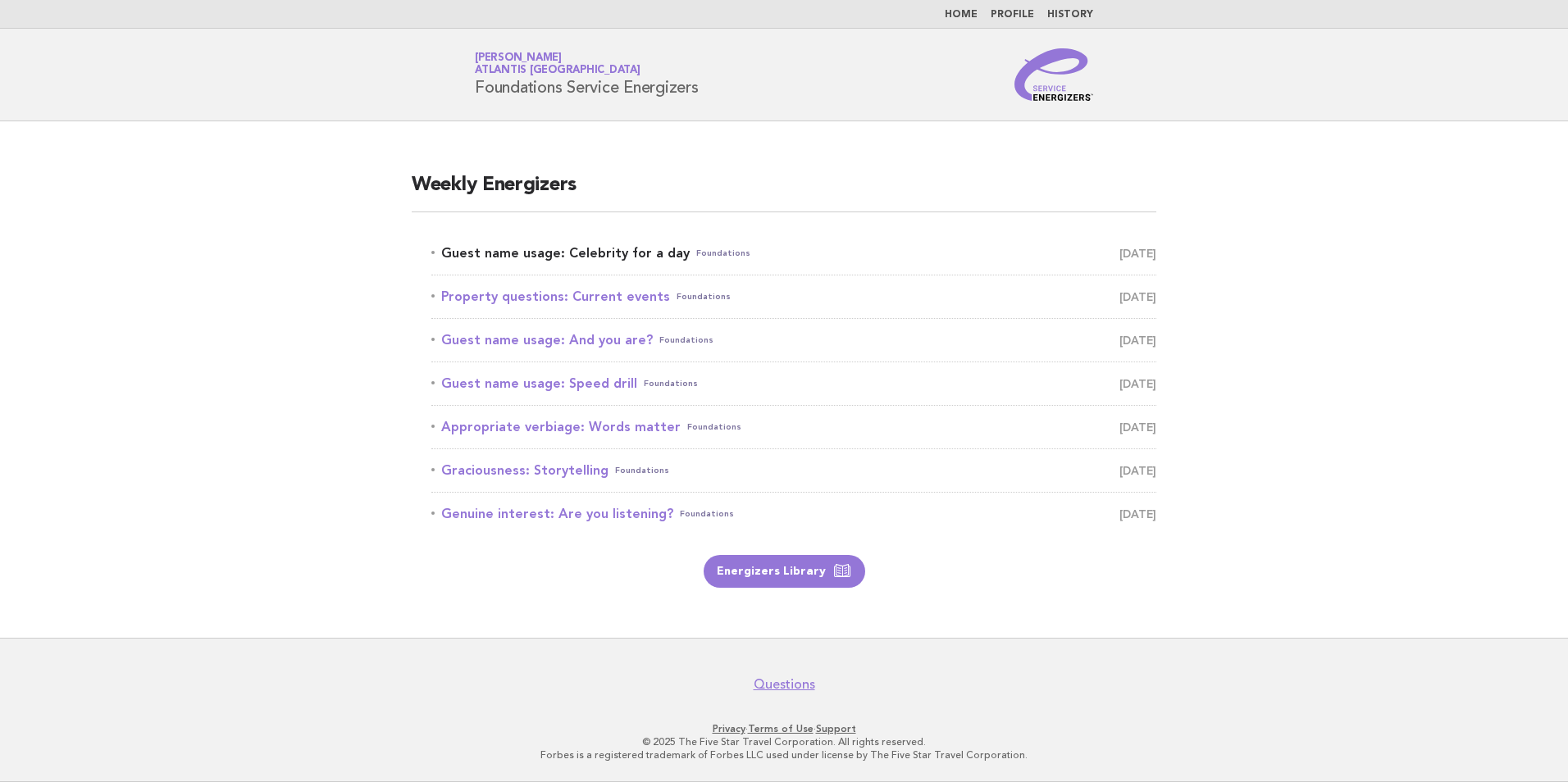
click at [624, 252] on link "Guest name usage: Celebrity for a day Foundations August 10" at bounding box center [793, 253] width 725 height 23
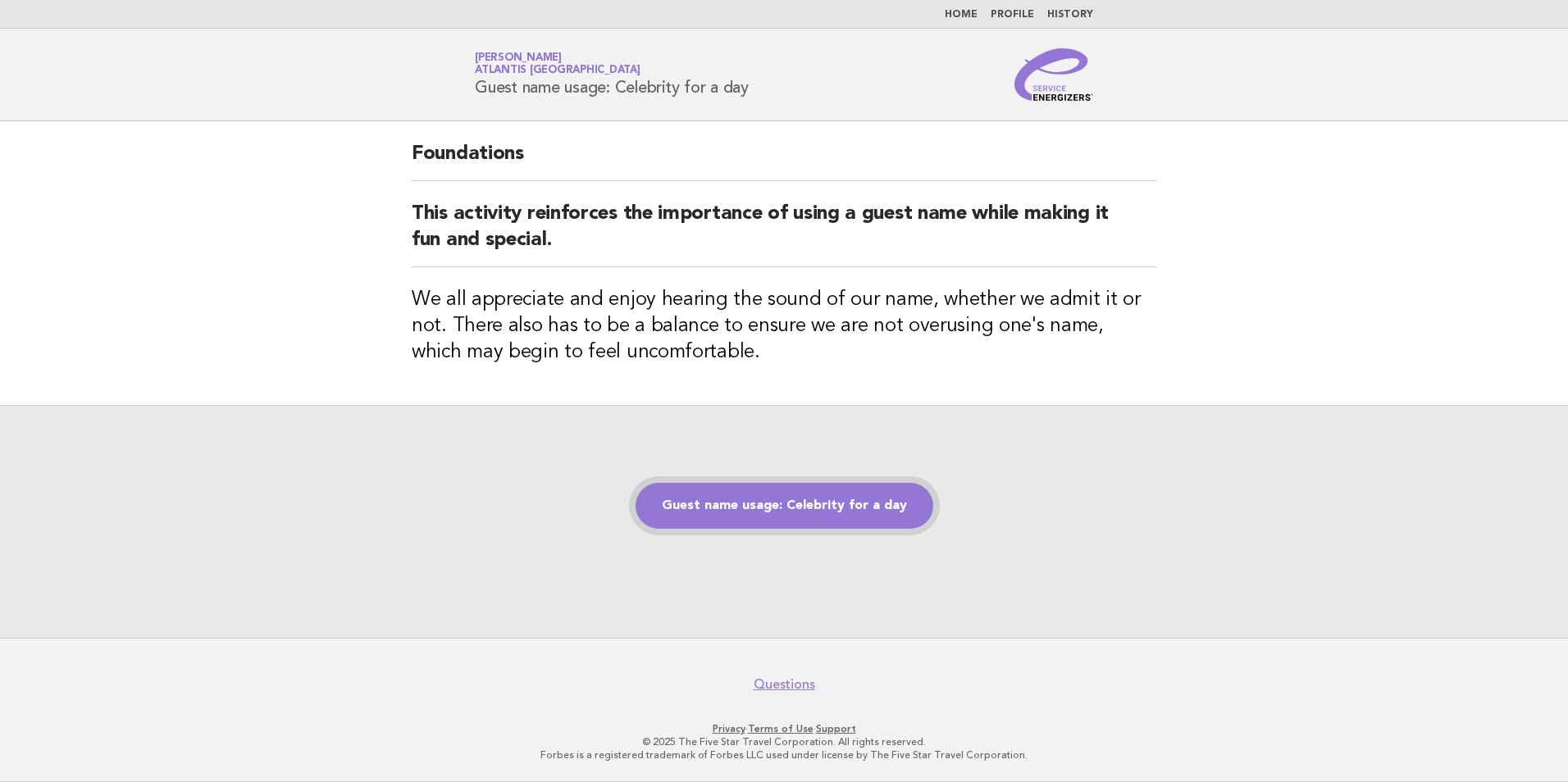
click at [799, 524] on link "Guest name usage: Celebrity for a day" at bounding box center [784, 505] width 298 height 46
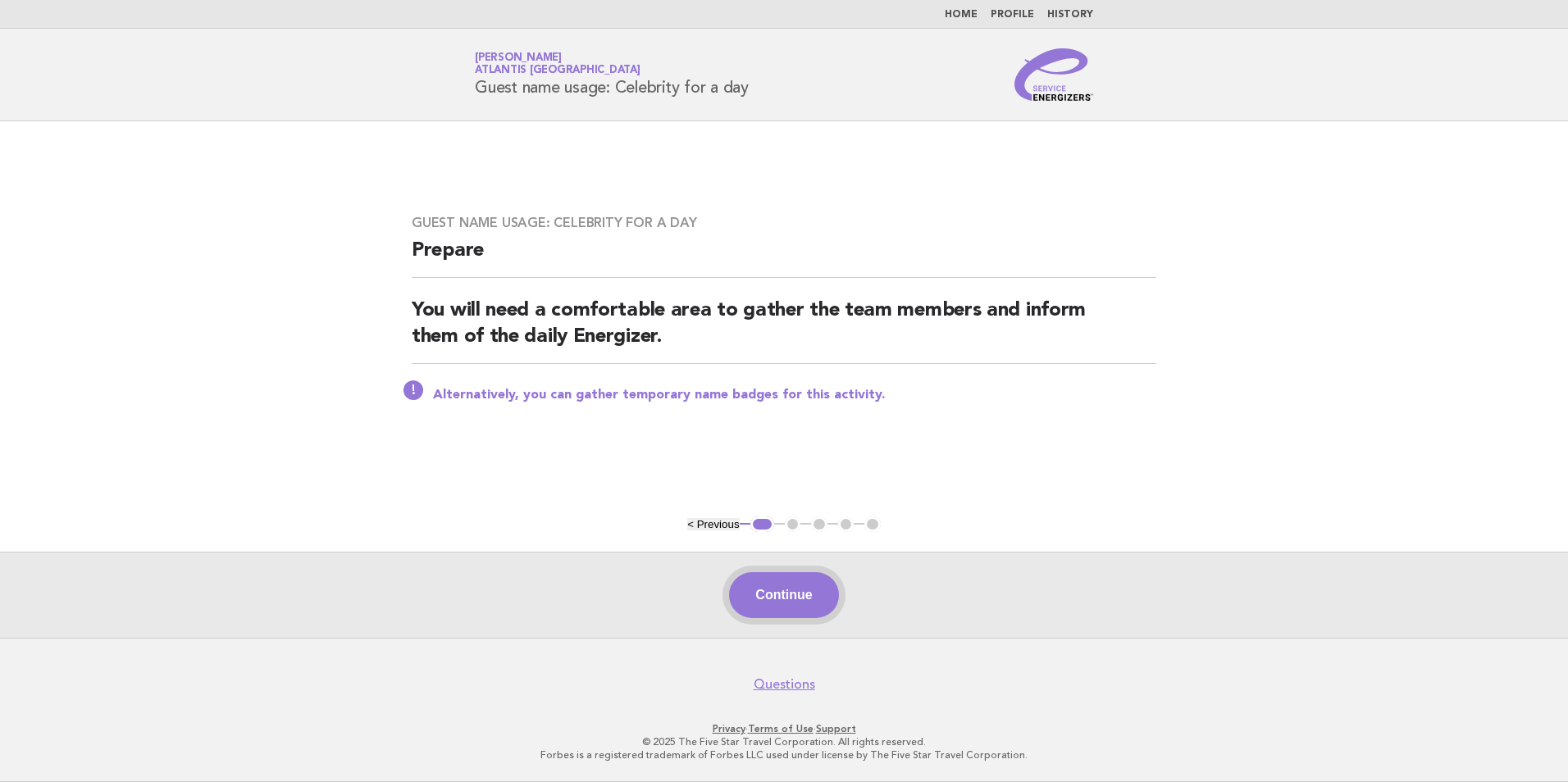
click at [785, 584] on button "Continue" at bounding box center [783, 595] width 109 height 46
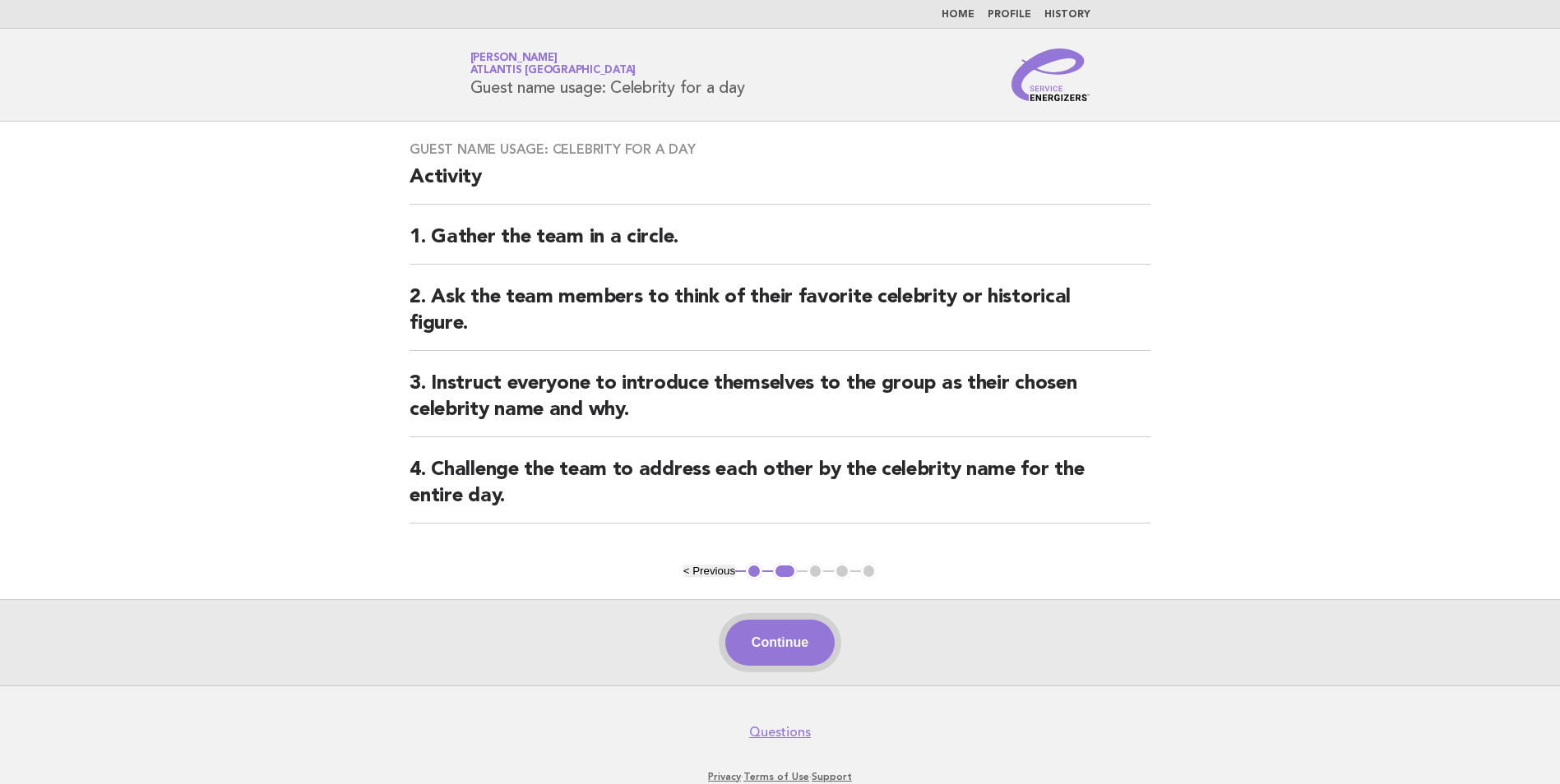
click at [818, 627] on button "Continue" at bounding box center [780, 643] width 109 height 46
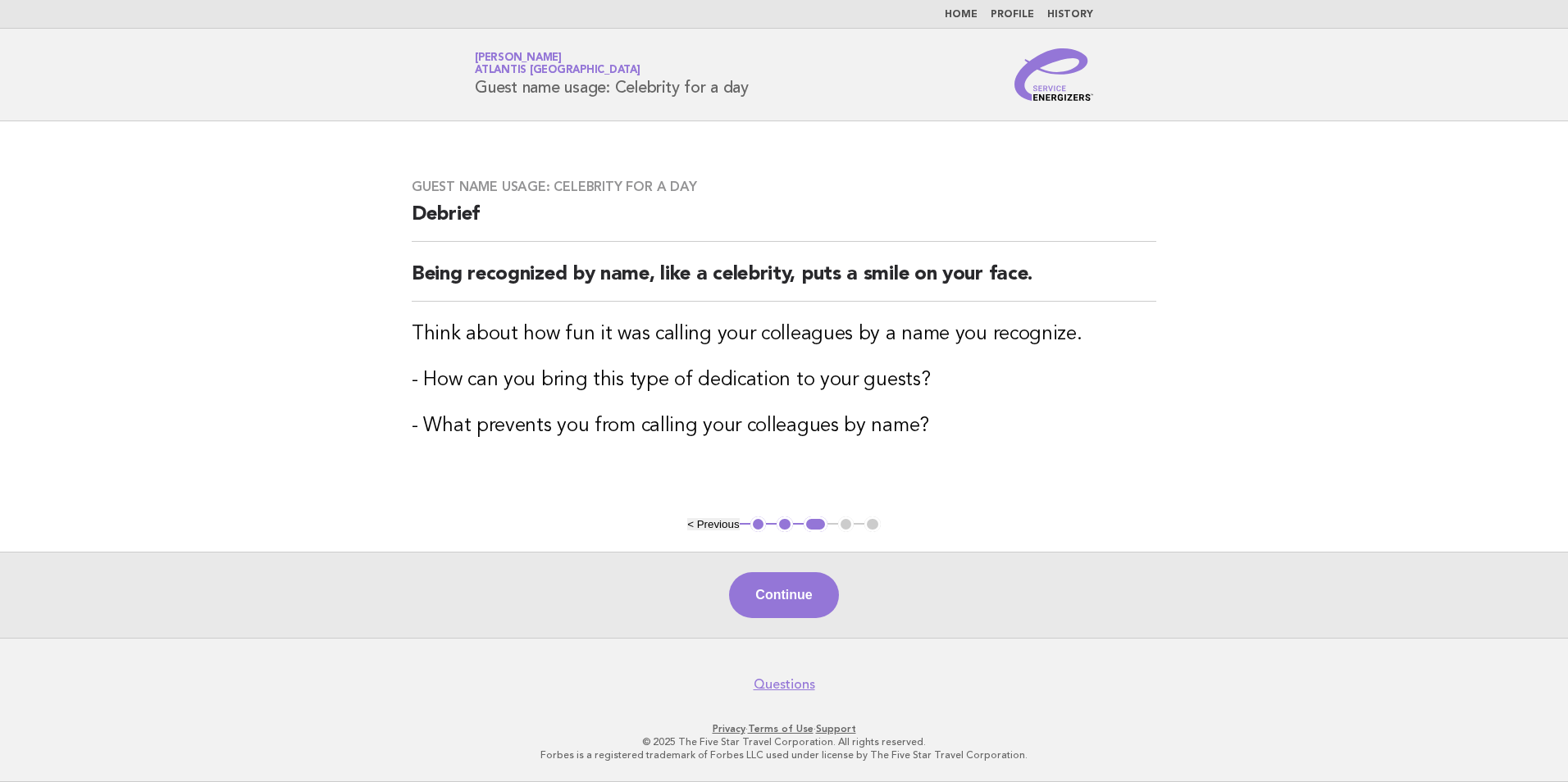
click at [775, 615] on button "Continue" at bounding box center [783, 595] width 109 height 46
